Goal: Transaction & Acquisition: Purchase product/service

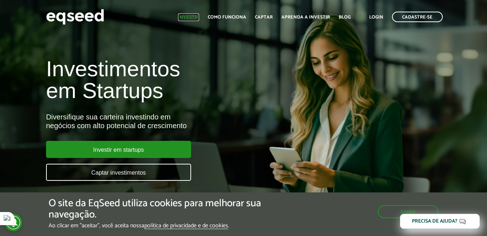
click at [199, 16] on link "Investir" at bounding box center [188, 17] width 21 height 5
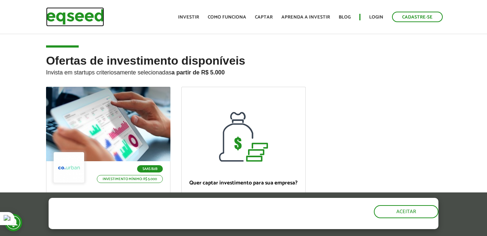
click at [84, 8] on img at bounding box center [75, 16] width 58 height 19
click at [72, 11] on img at bounding box center [75, 16] width 58 height 19
click at [66, 16] on img at bounding box center [75, 16] width 58 height 19
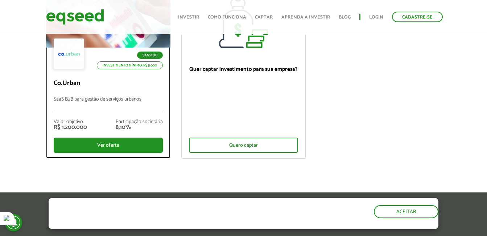
click at [154, 85] on p "Co.Urban" at bounding box center [108, 83] width 109 height 8
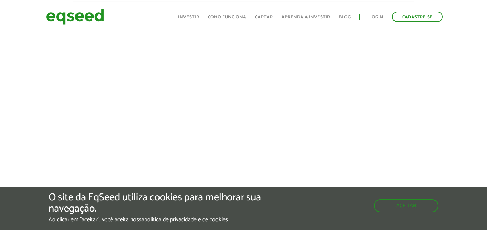
scroll to position [887, 0]
